Goal: Information Seeking & Learning: Learn about a topic

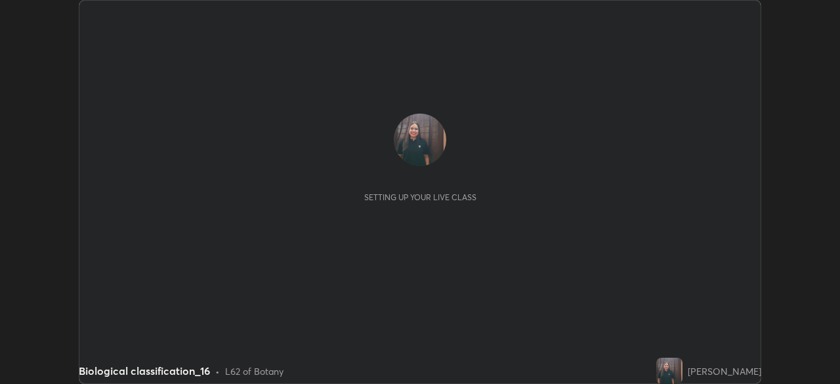
scroll to position [384, 839]
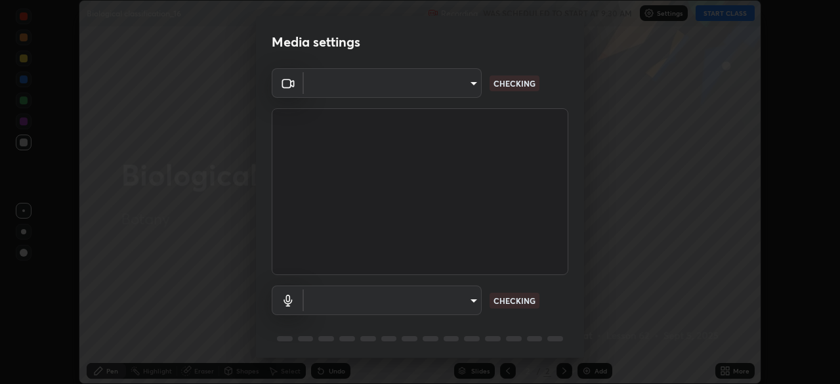
type input "9d859b0dc9df3993e45d71748640ef8916b2c21d6ac1b4416f64a69378af508e"
type input "4f06c2d6b51db1f9fe48d8ea370b420cdfdc57b065f61fb7ee4703c9f90ad683"
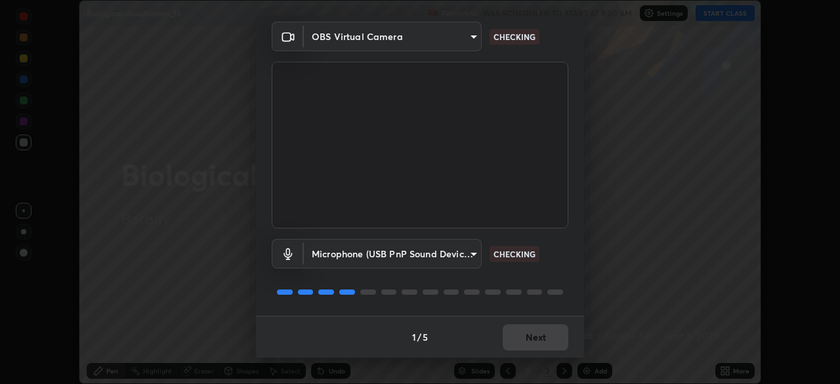
click at [506, 342] on div "1 / 5 Next" at bounding box center [420, 336] width 328 height 42
click at [512, 333] on div "1 / 5 Next" at bounding box center [420, 336] width 328 height 42
click at [516, 333] on div "1 / 5 Next" at bounding box center [420, 336] width 328 height 42
click at [515, 332] on div "1 / 5 Next" at bounding box center [420, 336] width 328 height 42
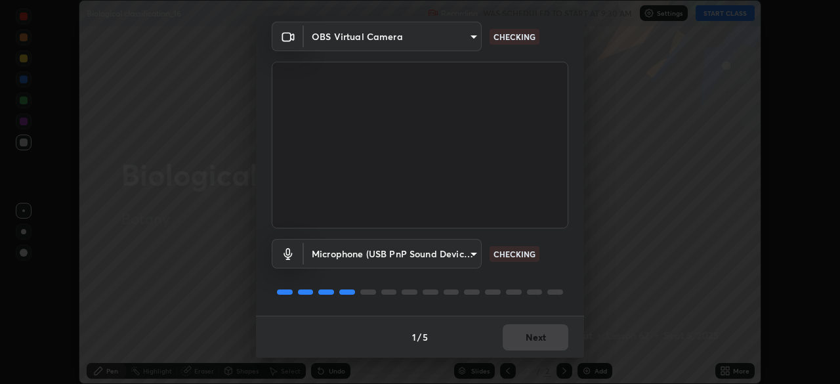
click at [514, 327] on div "1 / 5 Next" at bounding box center [420, 336] width 328 height 42
click at [516, 328] on div "1 / 5 Next" at bounding box center [420, 336] width 328 height 42
click at [529, 339] on div "1 / 5 Next" at bounding box center [420, 336] width 328 height 42
click at [523, 346] on div "1 / 5 Next" at bounding box center [420, 336] width 328 height 42
click at [523, 345] on div "1 / 5 Next" at bounding box center [420, 336] width 328 height 42
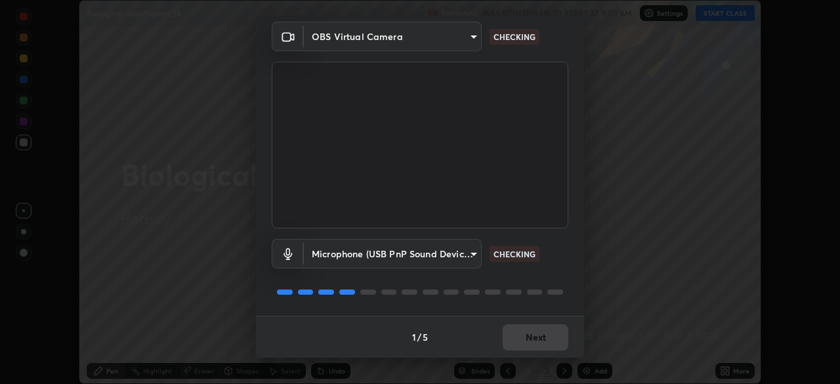
click at [530, 339] on div "1 / 5 Next" at bounding box center [420, 336] width 328 height 42
click at [531, 338] on div "1 / 5 Next" at bounding box center [420, 336] width 328 height 42
click at [527, 322] on div "1 / 5 Next" at bounding box center [420, 336] width 328 height 42
click at [525, 321] on div "1 / 5 Next" at bounding box center [420, 336] width 328 height 42
click at [522, 341] on div "1 / 5 Next" at bounding box center [420, 336] width 328 height 42
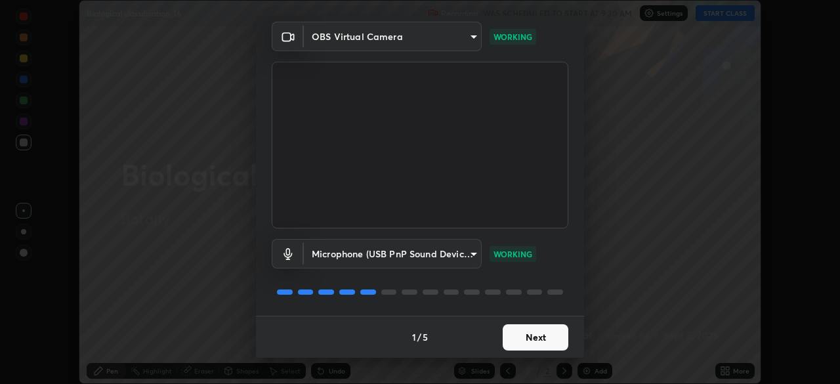
click at [519, 328] on button "Next" at bounding box center [535, 337] width 66 height 26
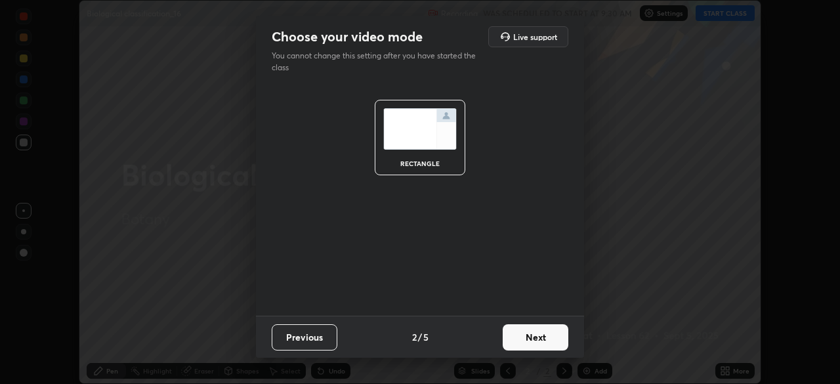
click at [514, 341] on button "Next" at bounding box center [535, 337] width 66 height 26
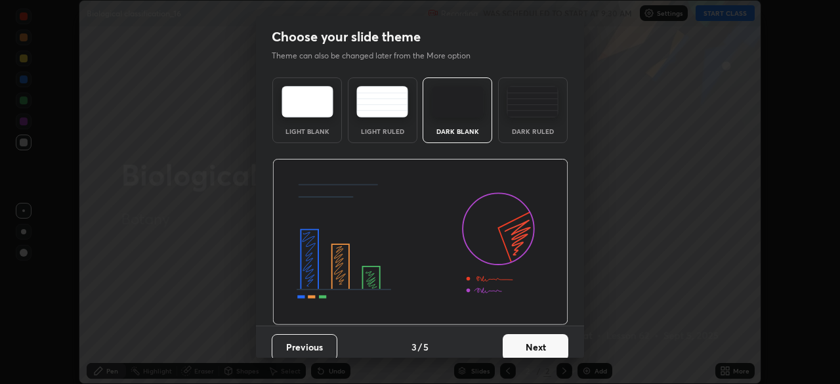
click at [520, 335] on button "Next" at bounding box center [535, 347] width 66 height 26
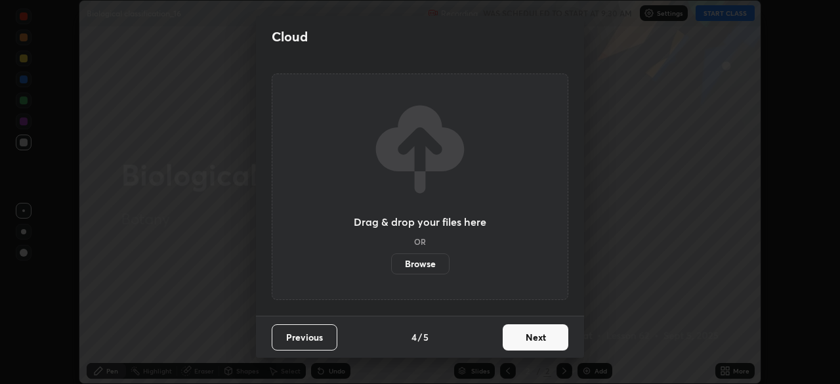
click at [519, 338] on button "Next" at bounding box center [535, 337] width 66 height 26
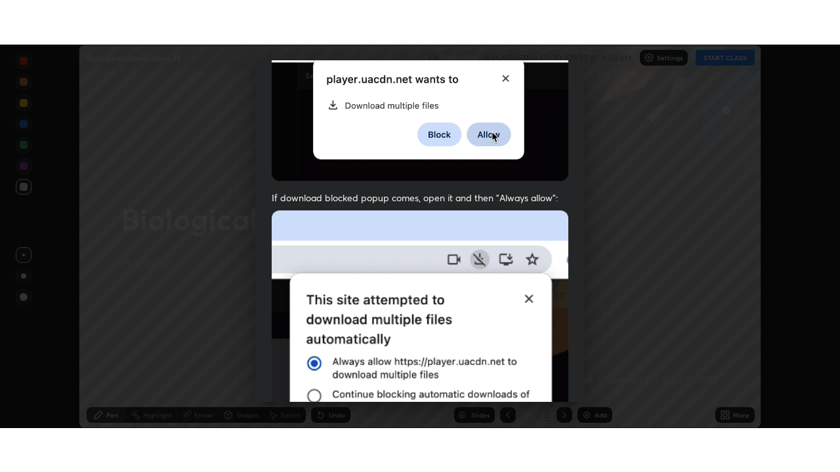
scroll to position [314, 0]
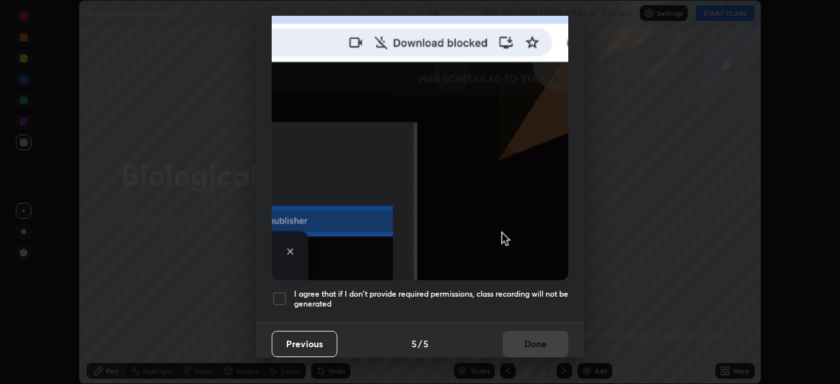
click at [281, 291] on div at bounding box center [280, 299] width 16 height 16
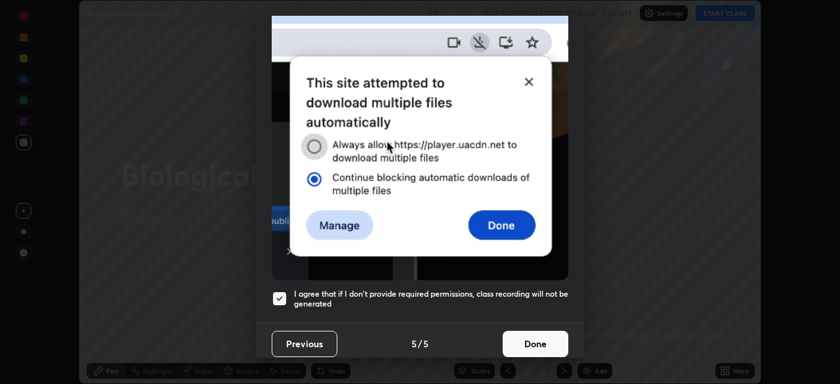
click at [514, 343] on button "Done" at bounding box center [535, 344] width 66 height 26
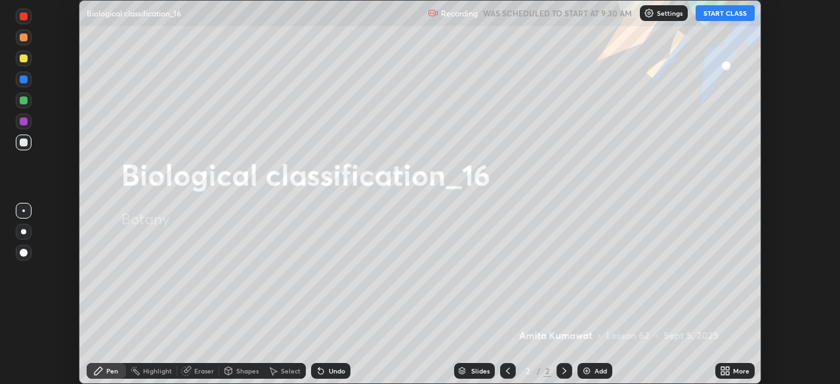
click at [714, 16] on button "START CLASS" at bounding box center [724, 13] width 59 height 16
click at [727, 368] on icon at bounding box center [726, 368] width 3 height 3
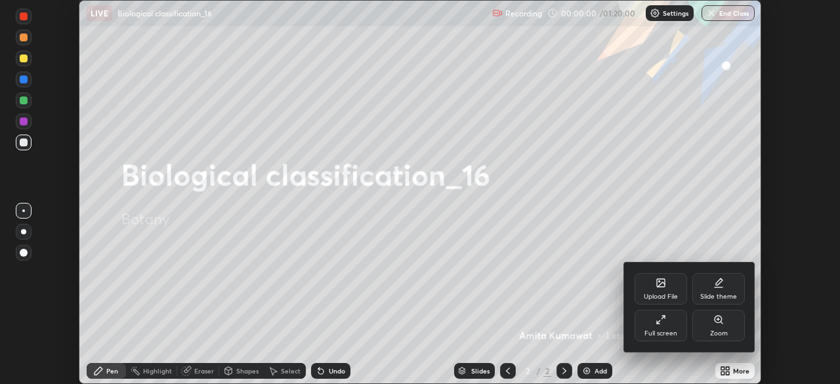
click at [670, 319] on div "Full screen" at bounding box center [660, 325] width 52 height 31
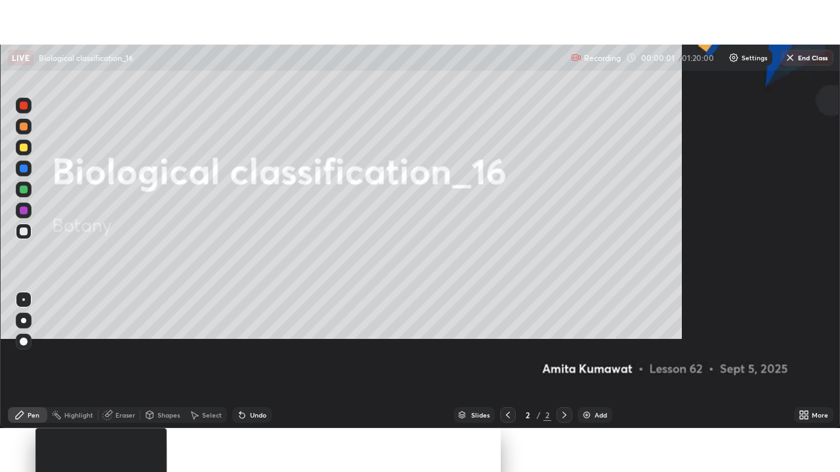
scroll to position [472, 840]
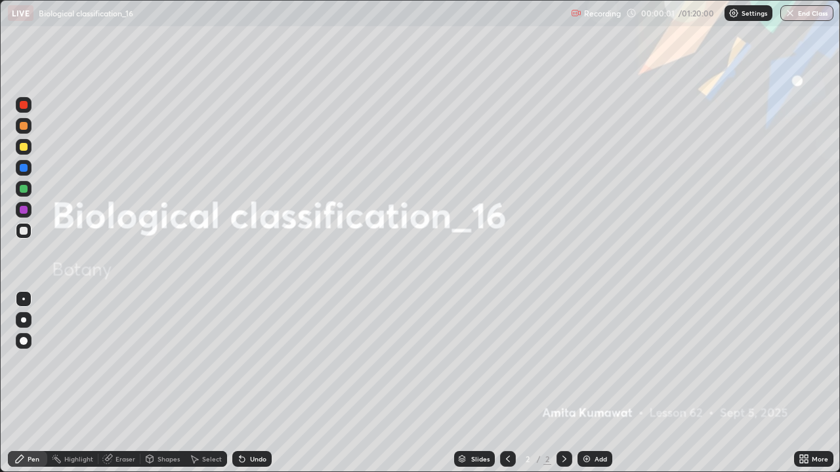
click at [585, 383] on div "Add" at bounding box center [594, 459] width 35 height 16
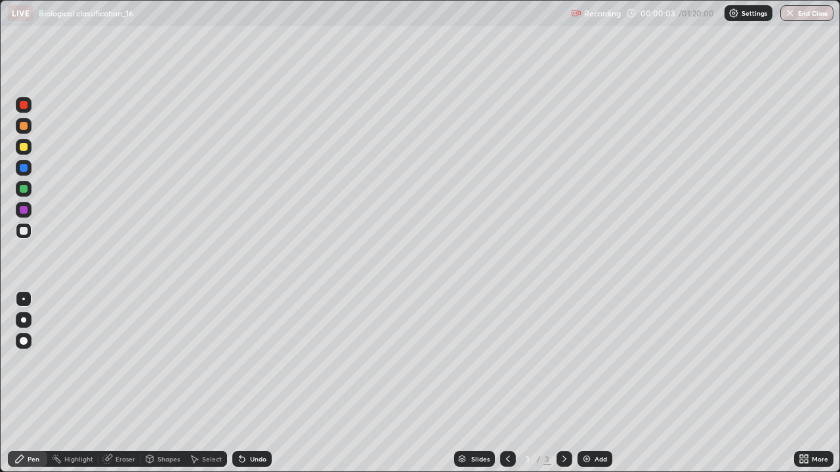
click at [30, 319] on div at bounding box center [24, 320] width 16 height 16
click at [25, 209] on div at bounding box center [24, 210] width 8 height 8
click at [801, 383] on icon at bounding box center [801, 456] width 3 height 3
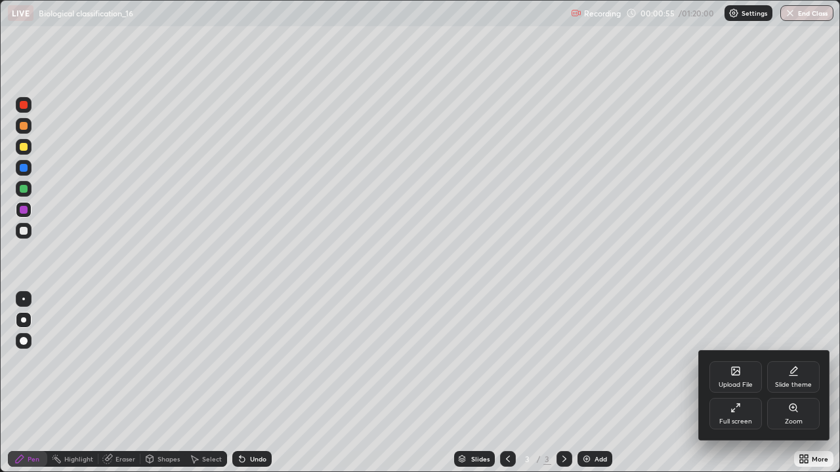
click at [788, 372] on icon at bounding box center [793, 371] width 10 height 10
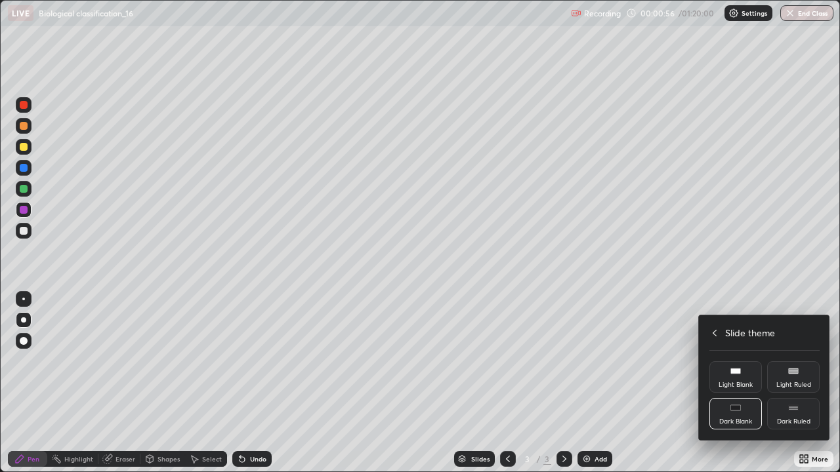
click at [791, 375] on icon at bounding box center [793, 371] width 10 height 10
click at [791, 383] on icon at bounding box center [793, 408] width 10 height 10
click at [722, 326] on div "Slide theme" at bounding box center [764, 333] width 110 height 14
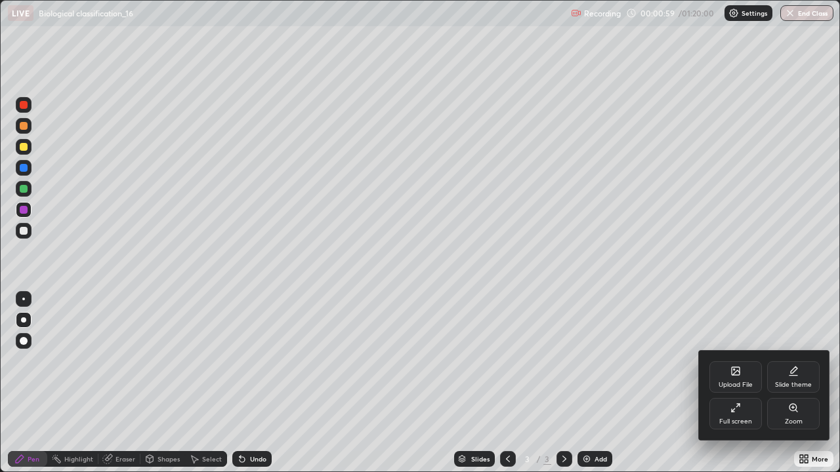
click at [585, 383] on div at bounding box center [420, 236] width 840 height 472
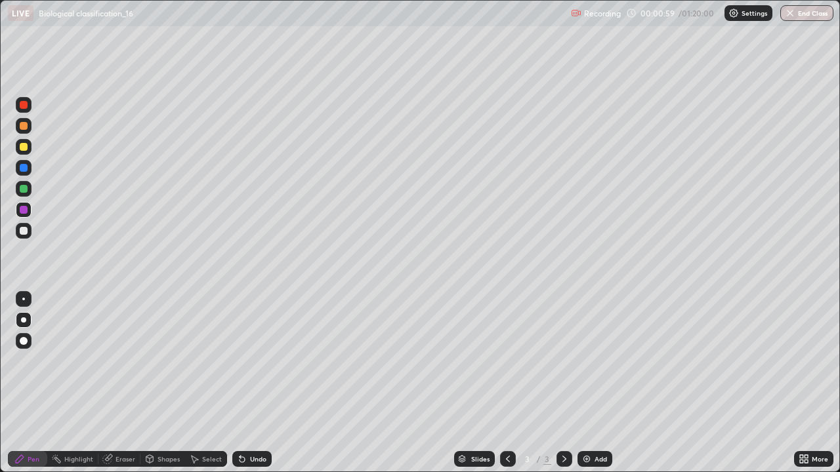
click at [584, 383] on img at bounding box center [586, 459] width 10 height 10
click at [24, 125] on div at bounding box center [24, 126] width 8 height 8
click at [22, 186] on div at bounding box center [24, 189] width 8 height 8
click at [20, 227] on div at bounding box center [24, 231] width 16 height 16
click at [24, 105] on div at bounding box center [24, 105] width 8 height 8
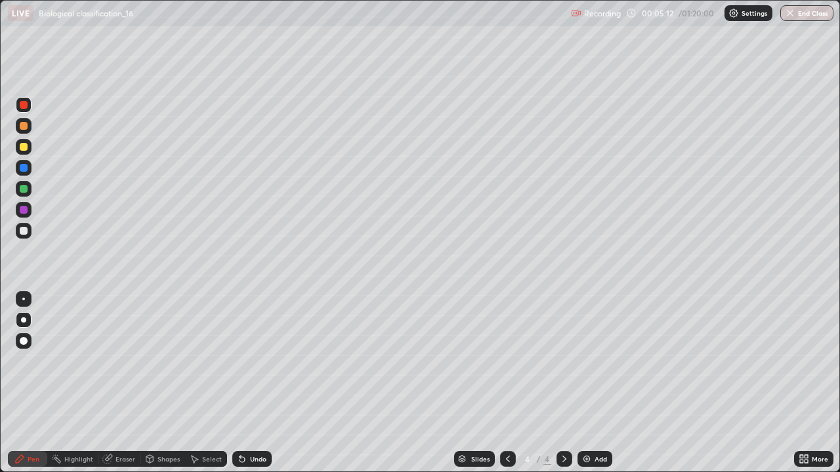
click at [20, 231] on div at bounding box center [24, 231] width 8 height 8
click at [30, 213] on div at bounding box center [24, 210] width 16 height 16
click at [252, 383] on div "Undo" at bounding box center [258, 459] width 16 height 7
click at [24, 190] on div at bounding box center [24, 189] width 8 height 8
click at [24, 147] on div at bounding box center [24, 147] width 8 height 8
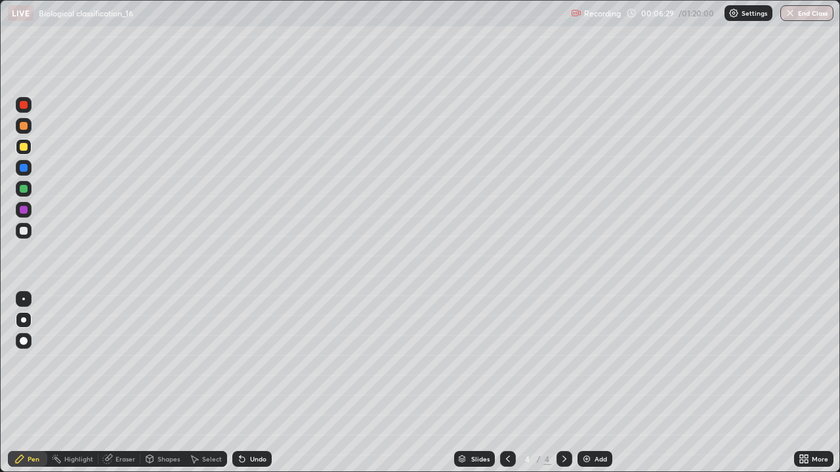
click at [255, 383] on div "Undo" at bounding box center [258, 459] width 16 height 7
click at [256, 383] on div "Undo" at bounding box center [258, 459] width 16 height 7
click at [258, 383] on div "Undo" at bounding box center [251, 459] width 39 height 16
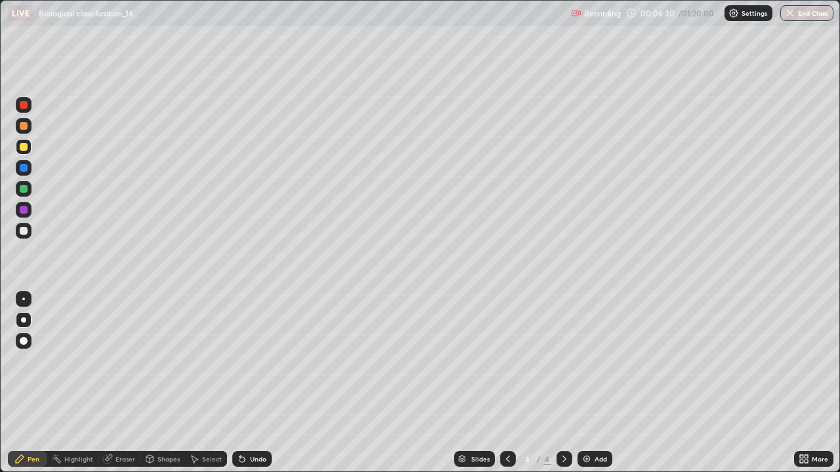
click at [258, 383] on div "Undo" at bounding box center [251, 459] width 39 height 16
click at [261, 383] on div "Undo" at bounding box center [258, 459] width 16 height 7
click at [260, 383] on div "Undo" at bounding box center [251, 459] width 39 height 16
click at [261, 383] on div "Undo" at bounding box center [258, 459] width 16 height 7
click at [260, 383] on div "Undo" at bounding box center [258, 459] width 16 height 7
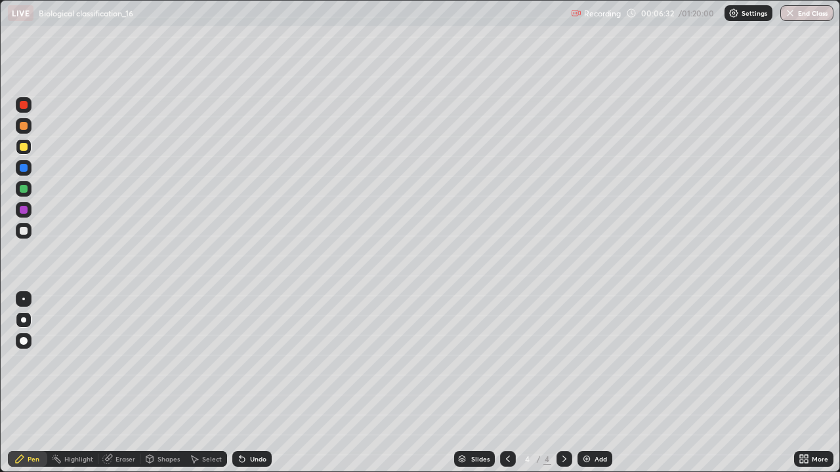
click at [261, 383] on div "Undo" at bounding box center [258, 459] width 16 height 7
click at [260, 383] on div "Undo" at bounding box center [258, 459] width 16 height 7
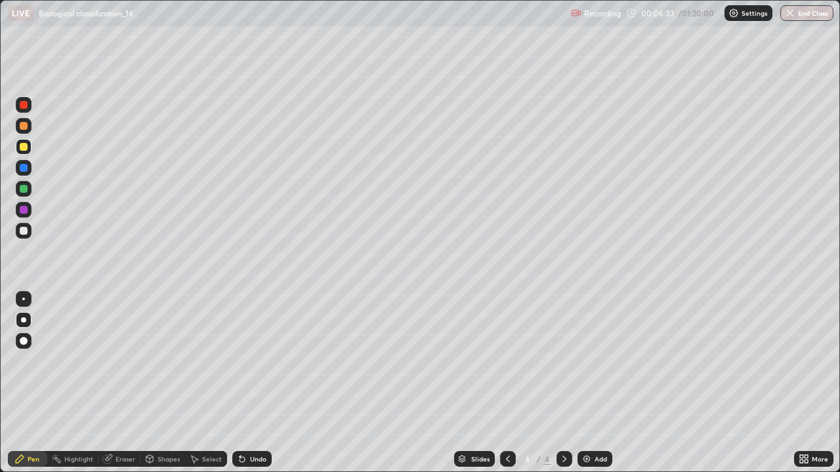
click at [259, 383] on div "Undo" at bounding box center [258, 459] width 16 height 7
click at [261, 383] on div "Undo" at bounding box center [258, 459] width 16 height 7
click at [28, 165] on div at bounding box center [24, 168] width 16 height 16
click at [506, 383] on icon at bounding box center [507, 459] width 10 height 10
click at [24, 232] on div at bounding box center [24, 231] width 8 height 8
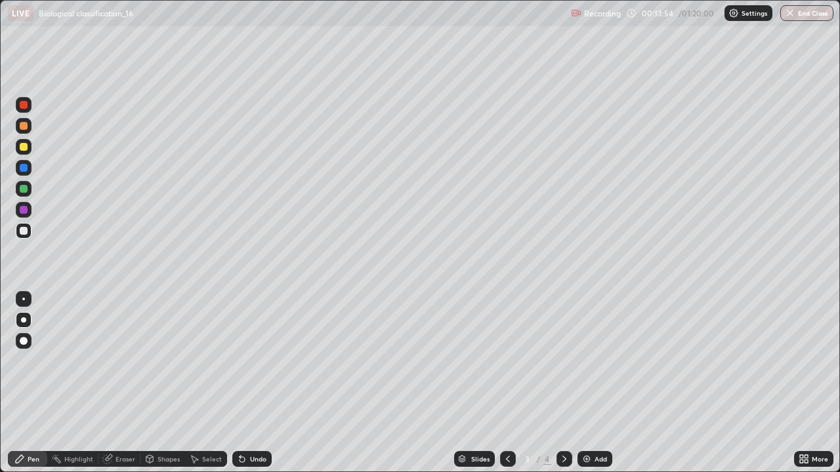
click at [253, 383] on div "Undo" at bounding box center [258, 459] width 16 height 7
click at [22, 211] on div at bounding box center [24, 210] width 8 height 8
click at [586, 383] on img at bounding box center [586, 459] width 10 height 10
click at [22, 188] on div at bounding box center [24, 189] width 8 height 8
click at [249, 383] on div "Undo" at bounding box center [251, 459] width 39 height 16
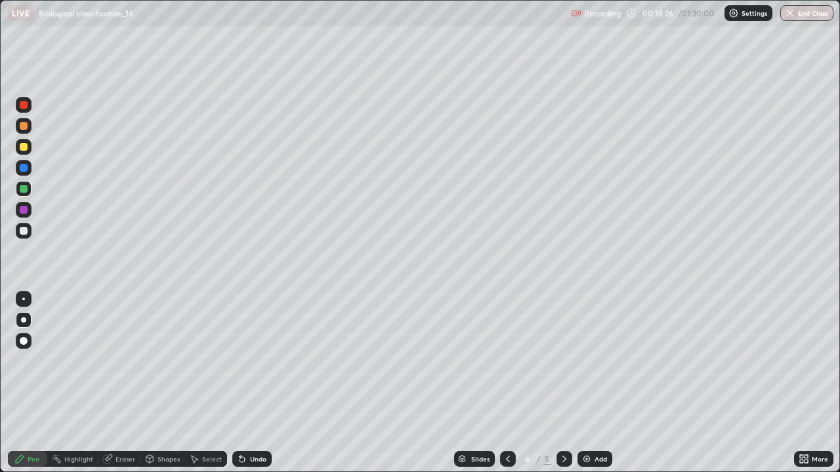
click at [253, 383] on div "Undo" at bounding box center [258, 459] width 16 height 7
click at [30, 339] on div at bounding box center [24, 341] width 16 height 16
click at [250, 383] on div "Undo" at bounding box center [258, 459] width 16 height 7
click at [250, 383] on div "Undo" at bounding box center [251, 459] width 39 height 16
click at [254, 383] on div "Undo" at bounding box center [251, 459] width 39 height 16
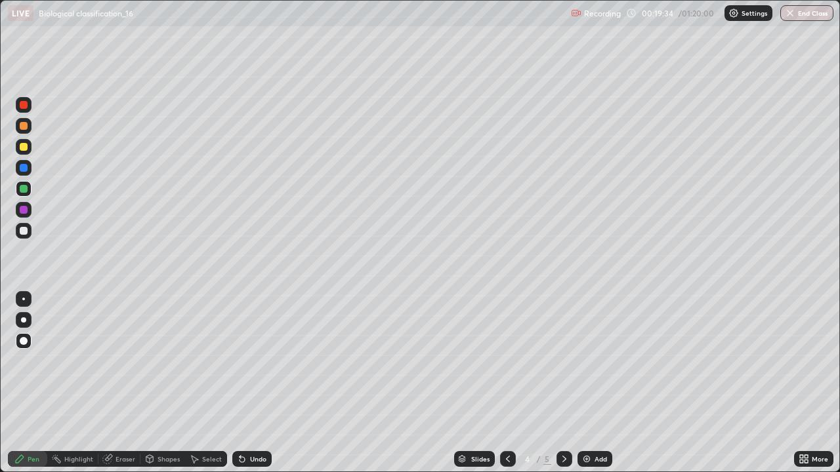
click at [22, 318] on div at bounding box center [23, 319] width 5 height 5
click at [23, 149] on div at bounding box center [24, 147] width 8 height 8
click at [24, 210] on div at bounding box center [24, 210] width 8 height 8
click at [26, 232] on div at bounding box center [24, 231] width 8 height 8
click at [26, 108] on div at bounding box center [24, 105] width 8 height 8
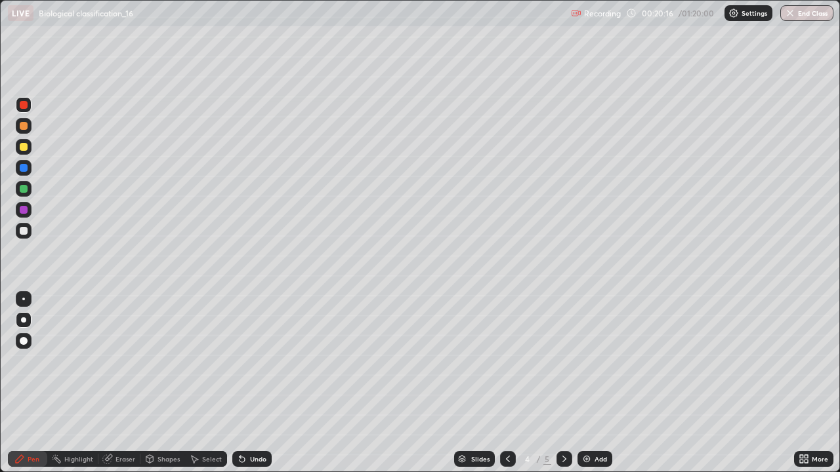
click at [24, 230] on div at bounding box center [24, 231] width 8 height 8
click at [26, 208] on div at bounding box center [24, 210] width 8 height 8
click at [26, 231] on div at bounding box center [24, 231] width 8 height 8
click at [22, 188] on div at bounding box center [24, 189] width 8 height 8
click at [256, 383] on div "Undo" at bounding box center [258, 459] width 16 height 7
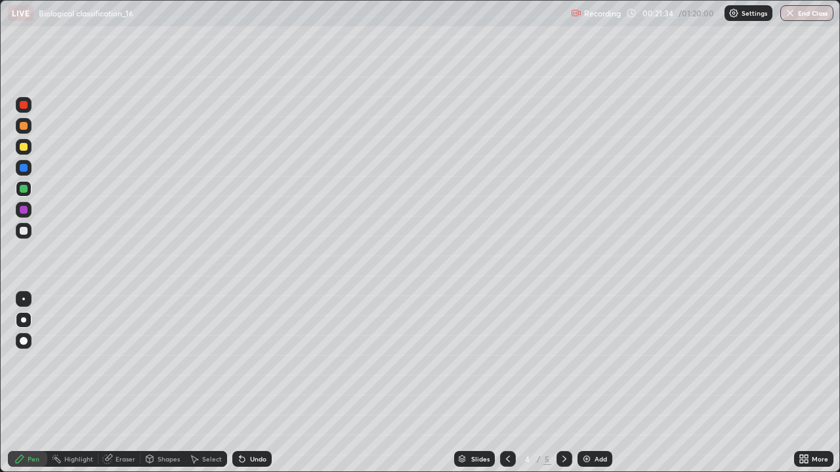
click at [24, 106] on div at bounding box center [24, 105] width 8 height 8
click at [578, 383] on div "Add" at bounding box center [594, 459] width 35 height 16
click at [24, 184] on div at bounding box center [24, 189] width 16 height 16
click at [24, 231] on div at bounding box center [24, 231] width 8 height 8
click at [24, 209] on div at bounding box center [24, 210] width 8 height 8
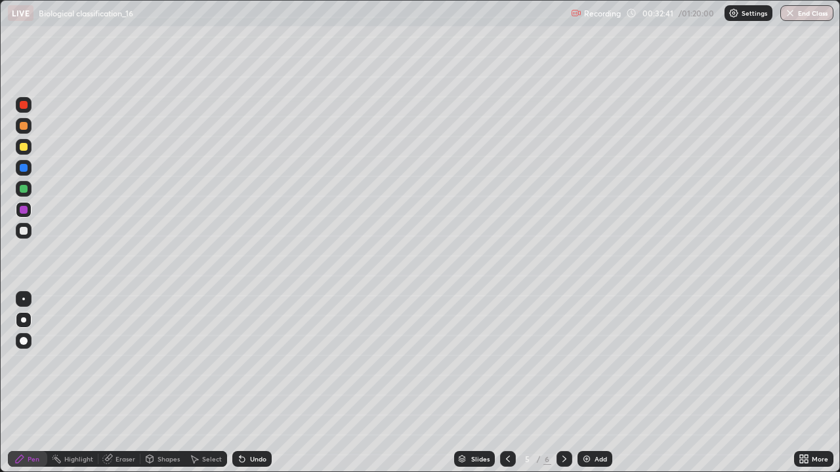
click at [584, 383] on div "Add" at bounding box center [594, 459] width 35 height 16
click at [24, 123] on div at bounding box center [24, 126] width 8 height 8
click at [22, 188] on div at bounding box center [24, 189] width 8 height 8
click at [20, 131] on div at bounding box center [24, 126] width 16 height 16
click at [22, 231] on div at bounding box center [24, 231] width 8 height 8
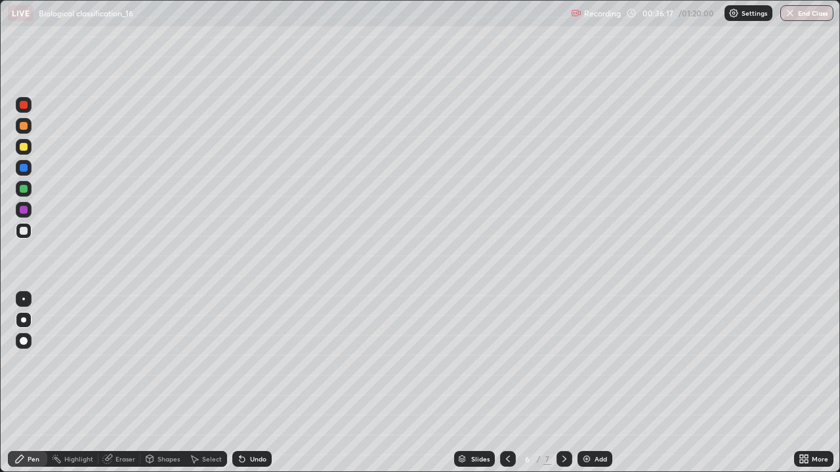
click at [110, 383] on icon at bounding box center [108, 458] width 7 height 7
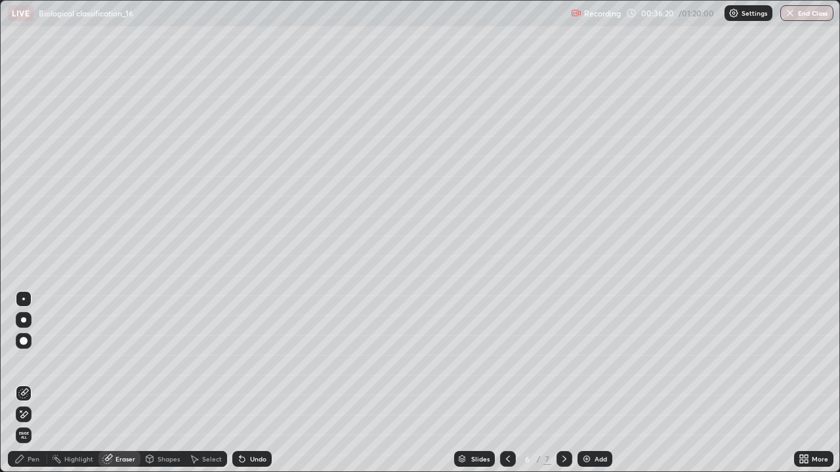
click at [20, 383] on icon at bounding box center [20, 459] width 8 height 8
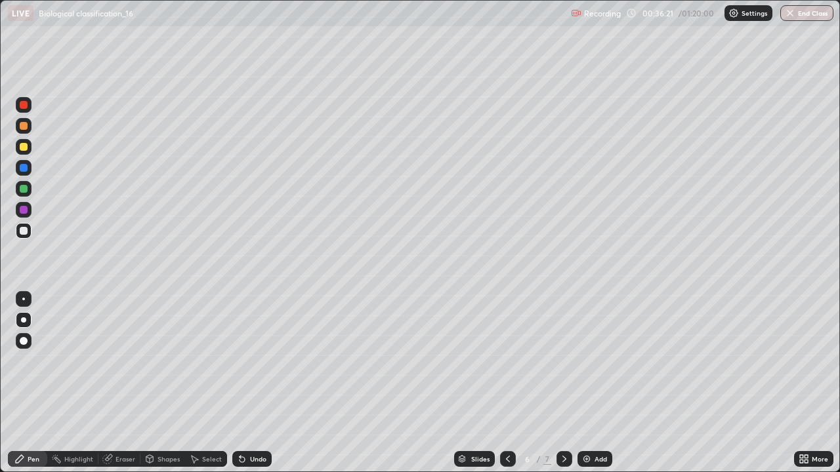
click at [24, 103] on div at bounding box center [24, 105] width 8 height 8
click at [268, 383] on div "Undo" at bounding box center [251, 459] width 39 height 16
click at [269, 383] on div "Undo" at bounding box center [251, 459] width 39 height 16
click at [33, 227] on div at bounding box center [23, 230] width 21 height 21
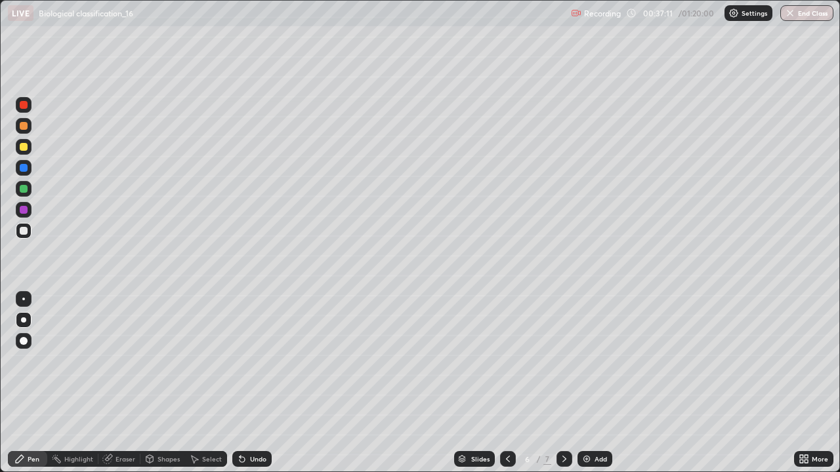
click at [506, 383] on icon at bounding box center [508, 459] width 4 height 7
click at [563, 383] on icon at bounding box center [564, 459] width 10 height 10
click at [26, 169] on div at bounding box center [24, 168] width 8 height 8
click at [113, 383] on div "Eraser" at bounding box center [119, 459] width 42 height 16
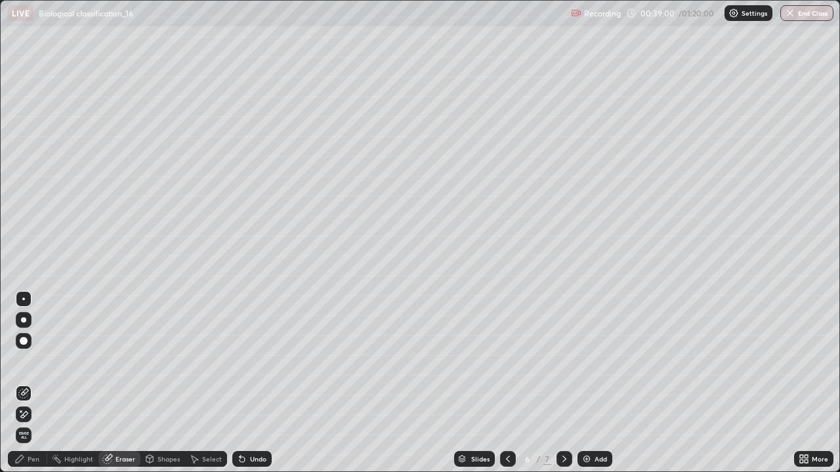
click at [583, 383] on img at bounding box center [586, 459] width 10 height 10
click at [30, 383] on div "Pen" at bounding box center [34, 459] width 12 height 7
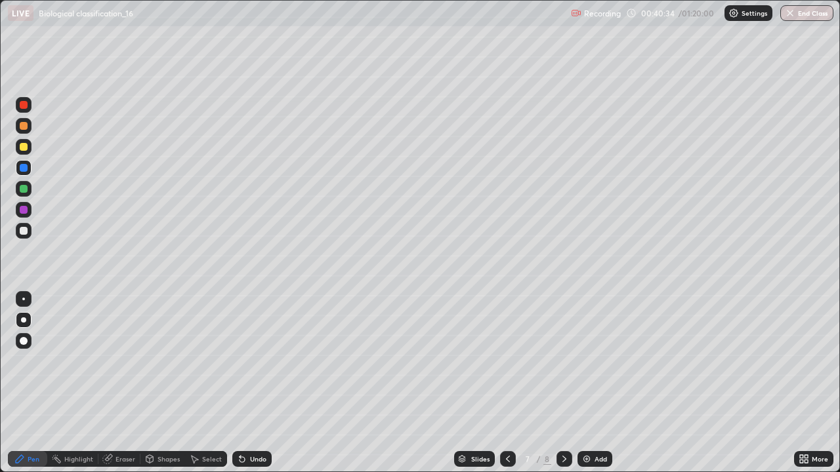
click at [26, 232] on div at bounding box center [24, 231] width 8 height 8
click at [506, 383] on icon at bounding box center [507, 459] width 10 height 10
click at [564, 383] on icon at bounding box center [564, 459] width 10 height 10
click at [26, 211] on div at bounding box center [24, 210] width 8 height 8
click at [24, 190] on div at bounding box center [24, 189] width 8 height 8
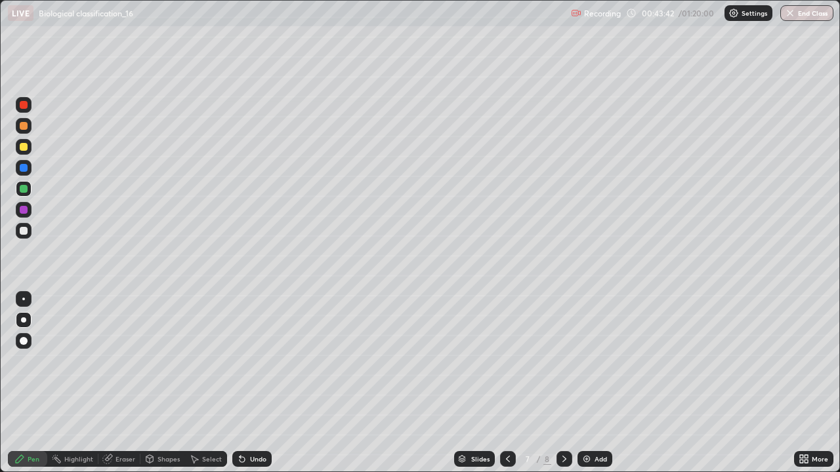
click at [28, 229] on div at bounding box center [24, 231] width 16 height 16
click at [508, 383] on icon at bounding box center [508, 459] width 4 height 7
click at [562, 383] on icon at bounding box center [564, 459] width 4 height 7
click at [506, 383] on icon at bounding box center [507, 459] width 10 height 10
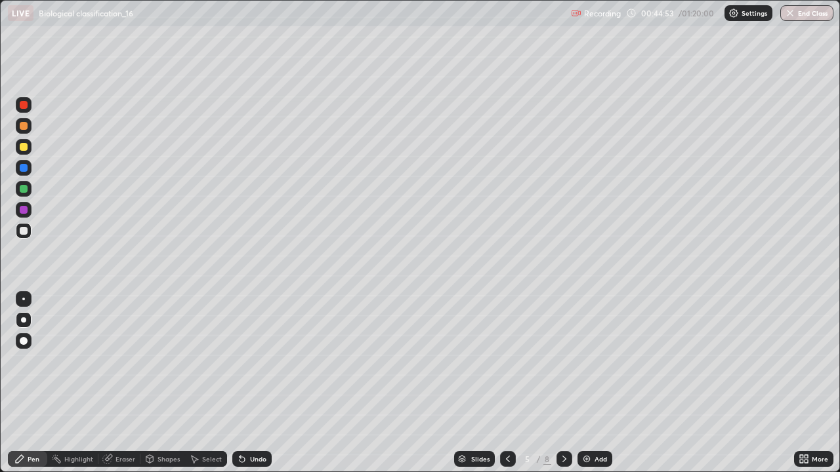
click at [508, 383] on icon at bounding box center [507, 459] width 10 height 10
click at [566, 383] on icon at bounding box center [564, 459] width 10 height 10
click at [564, 383] on div at bounding box center [564, 459] width 16 height 26
click at [563, 383] on icon at bounding box center [564, 459] width 10 height 10
click at [583, 383] on img at bounding box center [586, 459] width 10 height 10
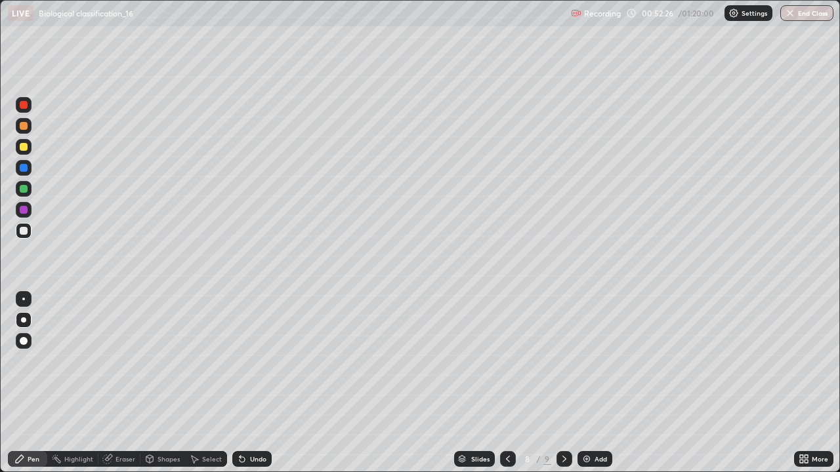
click at [24, 106] on div at bounding box center [24, 105] width 8 height 8
click at [25, 173] on div at bounding box center [24, 168] width 16 height 16
click at [24, 211] on div at bounding box center [24, 210] width 8 height 8
click at [264, 383] on div "Undo" at bounding box center [258, 459] width 16 height 7
click at [77, 383] on div "Highlight" at bounding box center [72, 459] width 51 height 16
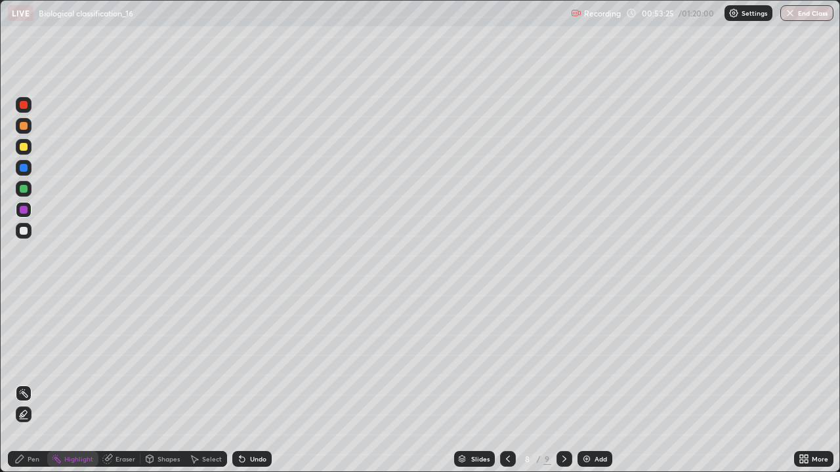
click at [24, 190] on div at bounding box center [24, 189] width 8 height 8
click at [30, 383] on div at bounding box center [24, 415] width 16 height 16
click at [21, 383] on div "Pen" at bounding box center [27, 459] width 39 height 16
click at [24, 232] on div at bounding box center [24, 231] width 8 height 8
click at [250, 383] on div "Undo" at bounding box center [258, 459] width 16 height 7
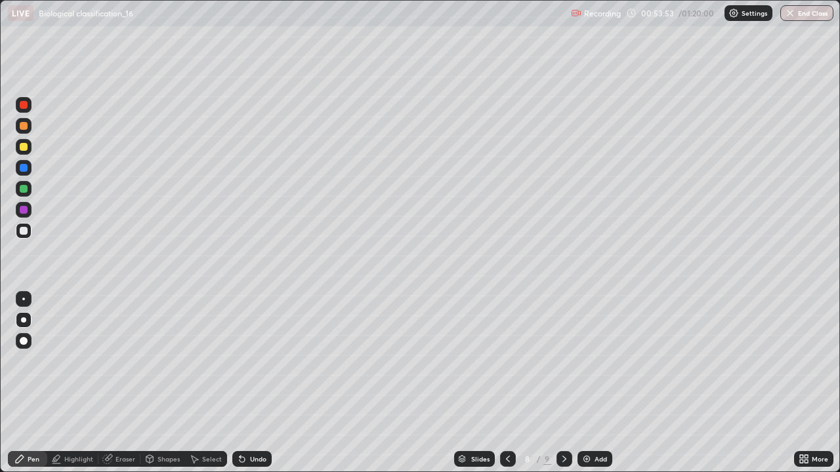
click at [253, 383] on div "Undo" at bounding box center [258, 459] width 16 height 7
click at [256, 383] on div "Undo" at bounding box center [258, 459] width 16 height 7
click at [264, 383] on div "Undo" at bounding box center [251, 459] width 39 height 16
click at [251, 383] on div "Undo" at bounding box center [258, 459] width 16 height 7
click at [252, 383] on div "Undo" at bounding box center [258, 459] width 16 height 7
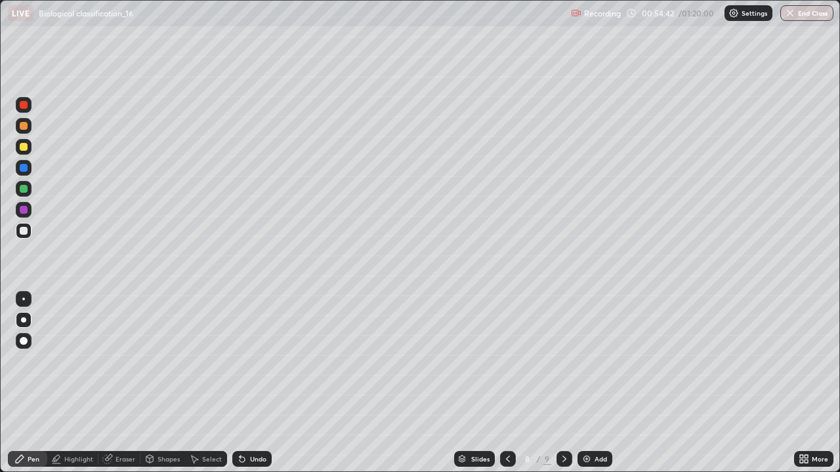
click at [29, 207] on div at bounding box center [24, 210] width 16 height 16
click at [26, 188] on div at bounding box center [24, 189] width 8 height 8
click at [24, 230] on div at bounding box center [24, 231] width 8 height 8
click at [508, 383] on icon at bounding box center [507, 459] width 10 height 10
click at [502, 383] on icon at bounding box center [507, 459] width 10 height 10
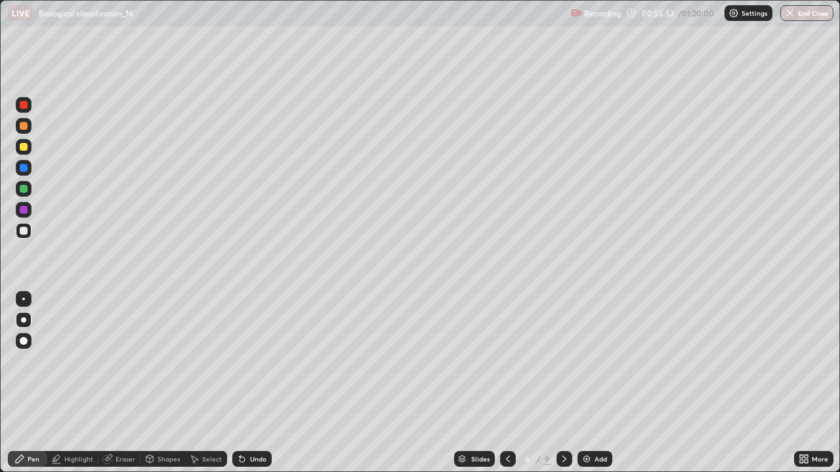
click at [506, 383] on icon at bounding box center [507, 459] width 10 height 10
click at [502, 383] on icon at bounding box center [507, 459] width 10 height 10
click at [563, 383] on icon at bounding box center [564, 459] width 4 height 7
click at [563, 383] on icon at bounding box center [564, 459] width 10 height 10
click at [559, 383] on div at bounding box center [564, 459] width 16 height 16
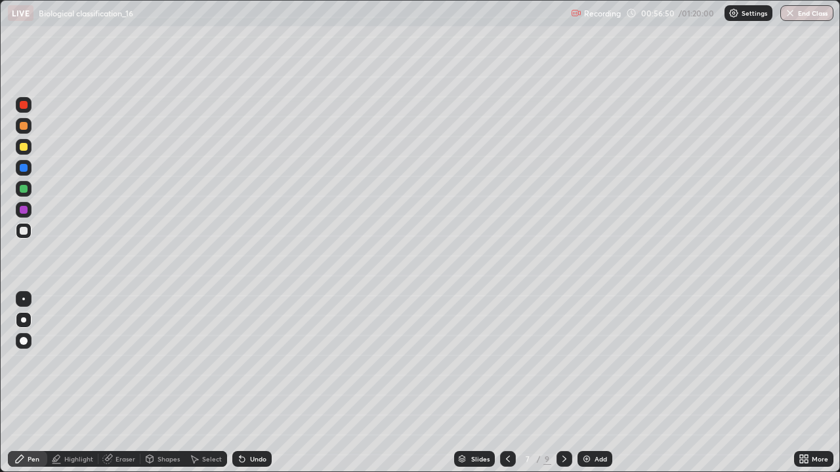
click at [570, 383] on div at bounding box center [564, 459] width 16 height 16
click at [23, 212] on div at bounding box center [24, 210] width 8 height 8
click at [24, 232] on div at bounding box center [24, 231] width 8 height 8
click at [258, 383] on div "Undo" at bounding box center [258, 459] width 16 height 7
click at [257, 383] on div "Undo" at bounding box center [258, 459] width 16 height 7
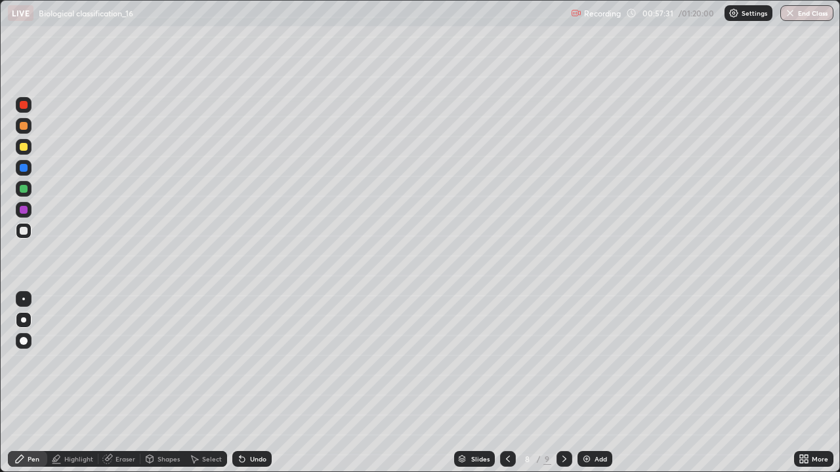
click at [254, 383] on div "Undo" at bounding box center [258, 459] width 16 height 7
click at [581, 383] on img at bounding box center [586, 459] width 10 height 10
click at [22, 100] on div at bounding box center [24, 105] width 16 height 16
click at [24, 146] on div at bounding box center [24, 147] width 8 height 8
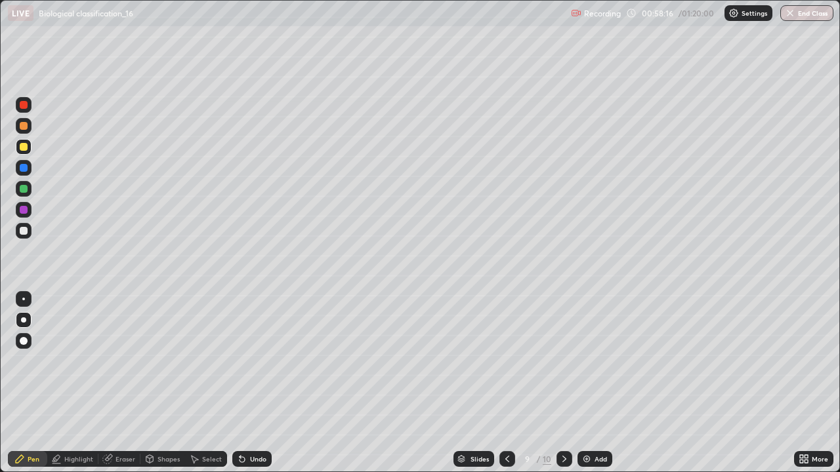
click at [247, 383] on div "Undo" at bounding box center [251, 459] width 39 height 16
click at [508, 383] on icon at bounding box center [507, 459] width 10 height 10
click at [567, 383] on div at bounding box center [564, 459] width 16 height 26
click at [25, 129] on div at bounding box center [24, 126] width 8 height 8
click at [25, 233] on div at bounding box center [24, 231] width 8 height 8
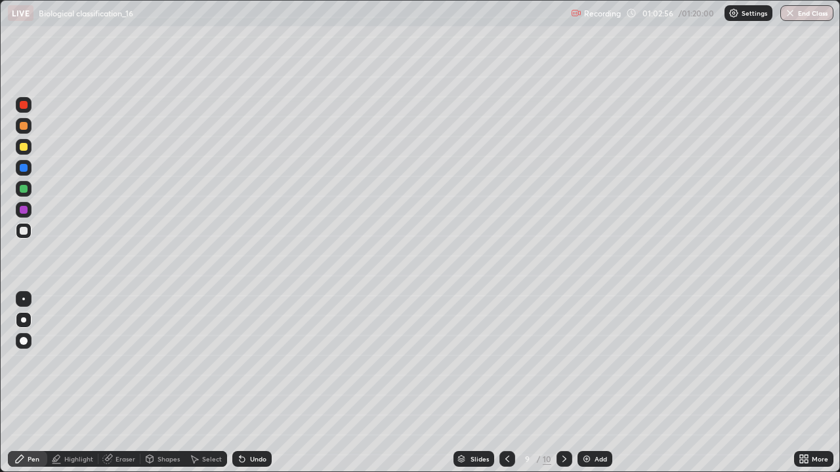
click at [112, 383] on icon at bounding box center [107, 459] width 10 height 10
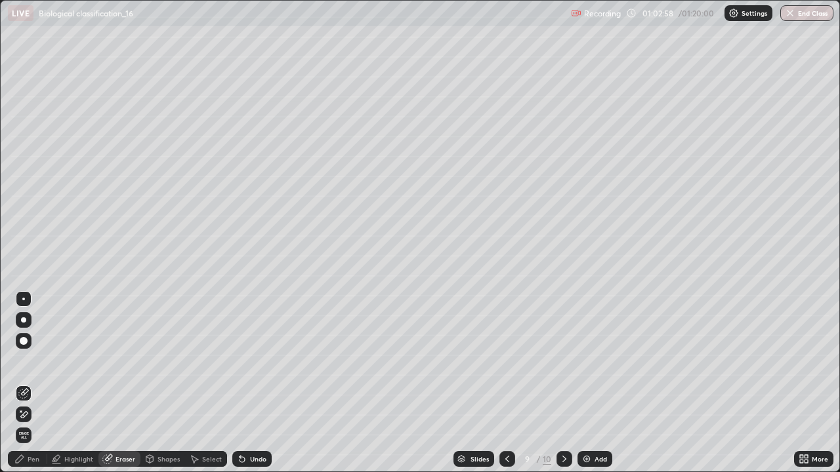
click at [30, 383] on div "Pen" at bounding box center [27, 459] width 39 height 16
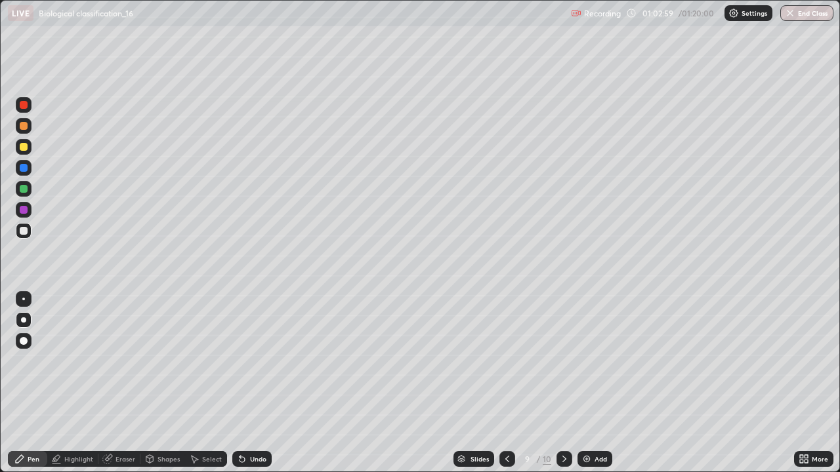
click at [28, 211] on div at bounding box center [24, 210] width 16 height 16
click at [257, 383] on div "Undo" at bounding box center [258, 459] width 16 height 7
click at [258, 383] on div "Undo" at bounding box center [258, 459] width 16 height 7
click at [257, 383] on div "Undo" at bounding box center [258, 459] width 16 height 7
click at [258, 383] on div "Undo" at bounding box center [258, 459] width 16 height 7
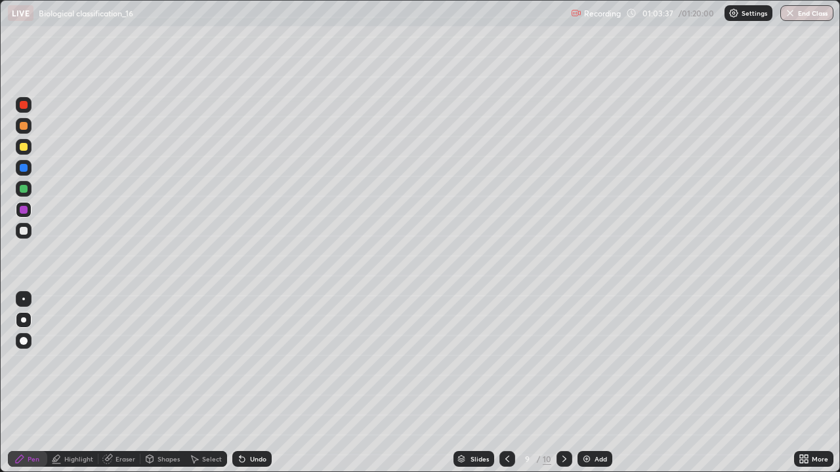
click at [26, 191] on div at bounding box center [24, 189] width 8 height 8
